Goal: Task Accomplishment & Management: Manage account settings

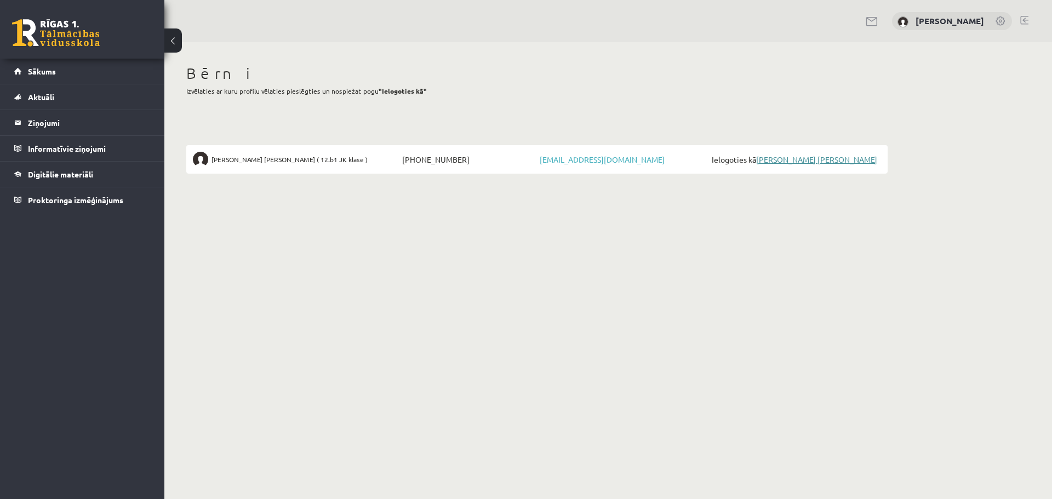
click at [822, 162] on link "[PERSON_NAME]" at bounding box center [816, 159] width 121 height 10
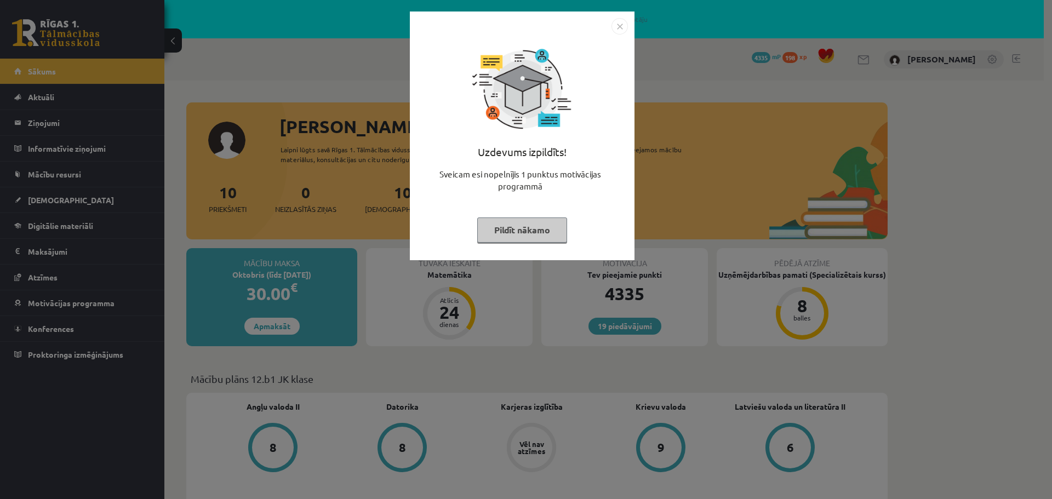
click at [621, 25] on img "Close" at bounding box center [619, 26] width 16 height 16
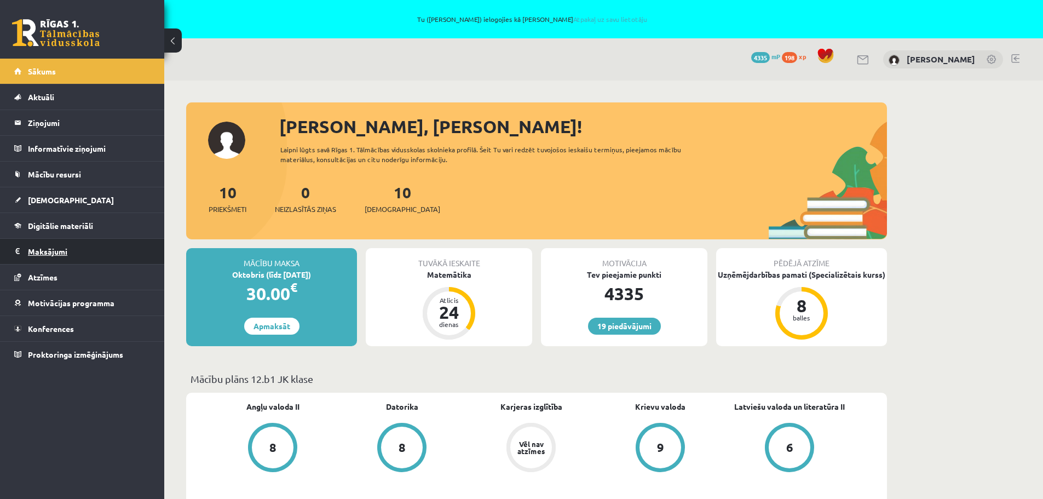
click at [46, 254] on legend "Maksājumi 0" at bounding box center [89, 251] width 123 height 25
